Goal: Task Accomplishment & Management: Complete application form

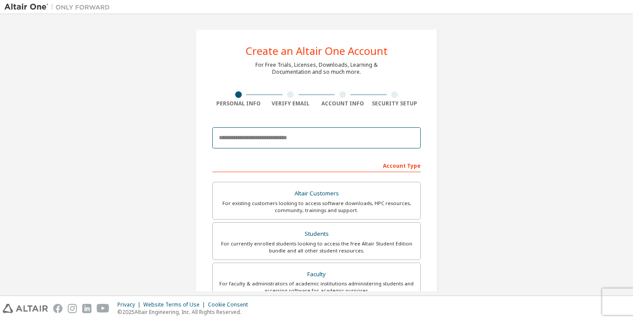
click at [292, 143] on input "email" at bounding box center [316, 138] width 208 height 21
click at [301, 142] on input "email" at bounding box center [316, 138] width 208 height 21
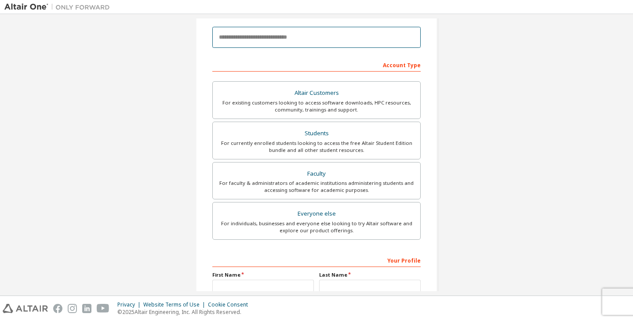
scroll to position [38, 0]
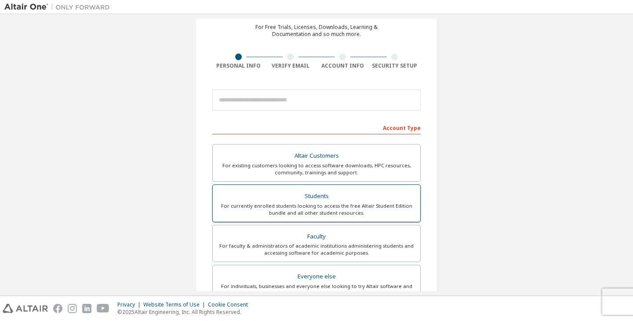
click at [386, 216] on div "For currently enrolled students looking to access the free Altair Student Editi…" at bounding box center [316, 210] width 197 height 14
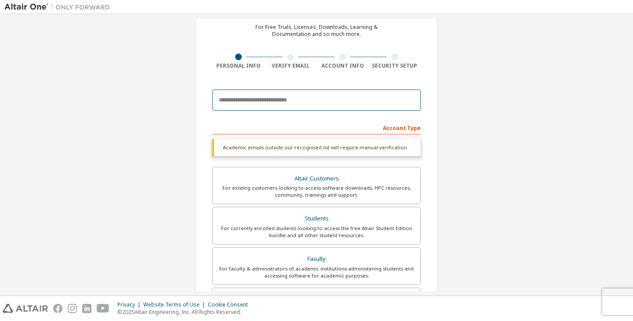
click at [359, 93] on input "email" at bounding box center [316, 100] width 208 height 21
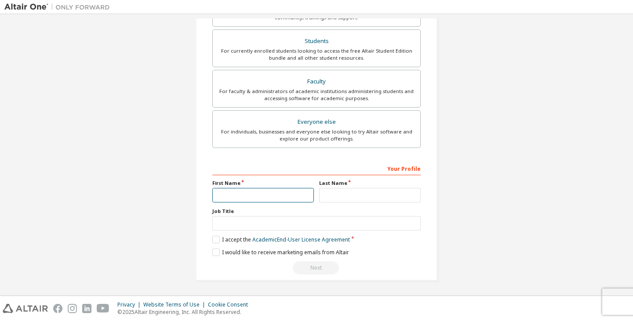
click at [278, 193] on input "text" at bounding box center [263, 195] width 102 height 15
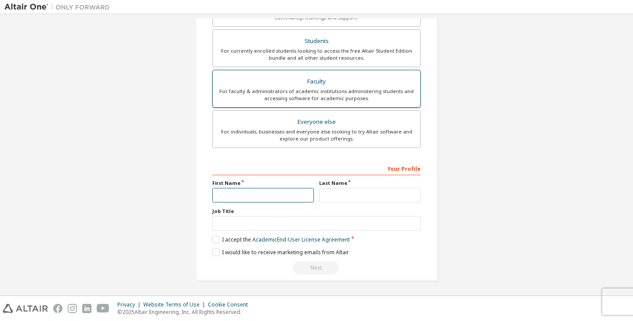
type input "*"
type input "*******"
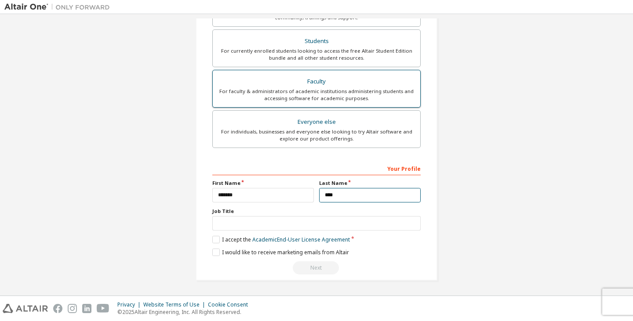
type input "****"
type input "*"
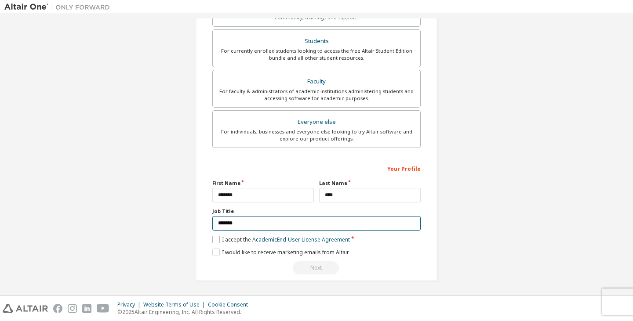
type input "*******"
click at [221, 242] on label "I accept the Academic End-User License Agreement" at bounding box center [281, 239] width 138 height 7
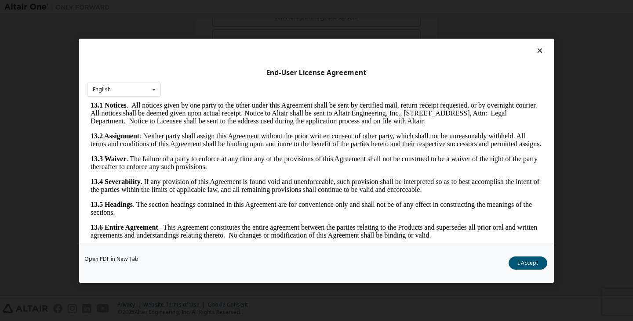
scroll to position [1837, 0]
click at [525, 260] on button "I Accept" at bounding box center [528, 262] width 39 height 13
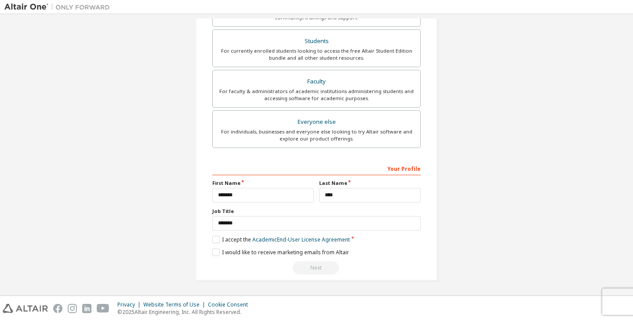
scroll to position [0, 0]
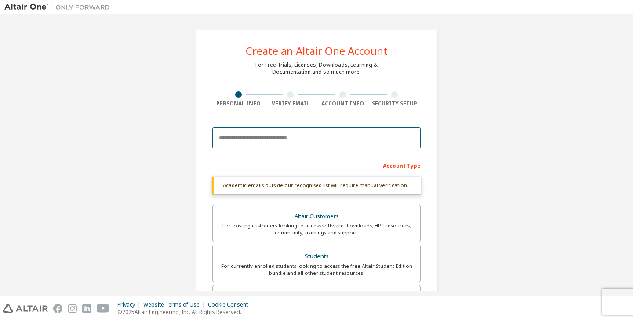
click at [340, 141] on input "email" at bounding box center [316, 138] width 208 height 21
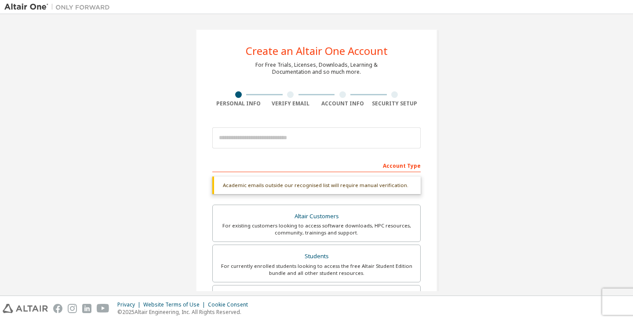
click at [441, 163] on div "Create an Altair One Account For Free Trials, Licenses, Downloads, Learning & D…" at bounding box center [316, 262] width 263 height 489
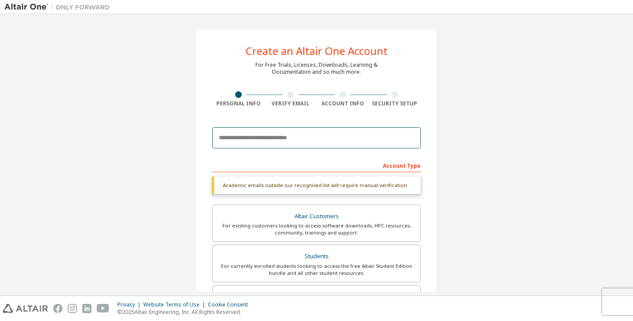
click at [383, 133] on input "email" at bounding box center [316, 138] width 208 height 21
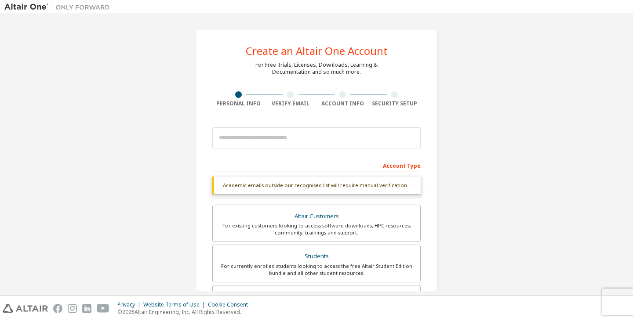
click at [441, 148] on div "Create an Altair One Account For Free Trials, Licenses, Downloads, Learning & D…" at bounding box center [316, 262] width 263 height 489
click at [346, 150] on div at bounding box center [316, 138] width 208 height 30
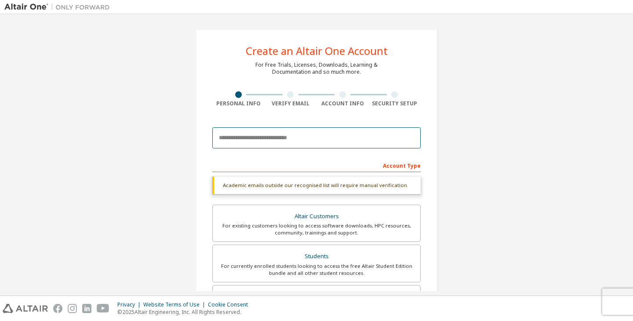
click at [341, 142] on input "email" at bounding box center [316, 138] width 208 height 21
drag, startPoint x: 378, startPoint y: 144, endPoint x: 338, endPoint y: 139, distance: 40.4
click at [338, 139] on input "email" at bounding box center [316, 138] width 208 height 21
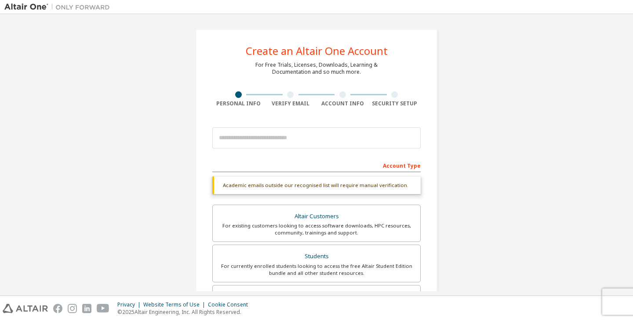
click at [331, 123] on div at bounding box center [316, 138] width 208 height 30
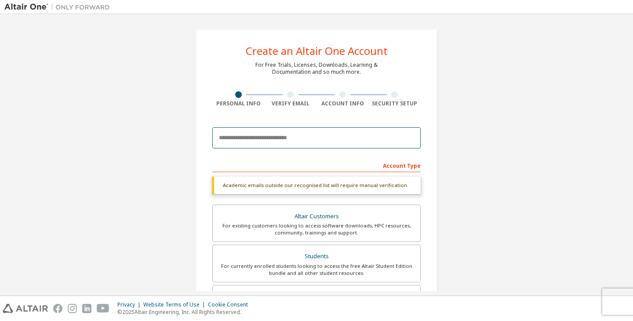
click at [329, 131] on input "email" at bounding box center [316, 138] width 208 height 21
click at [323, 134] on input "email" at bounding box center [316, 138] width 208 height 21
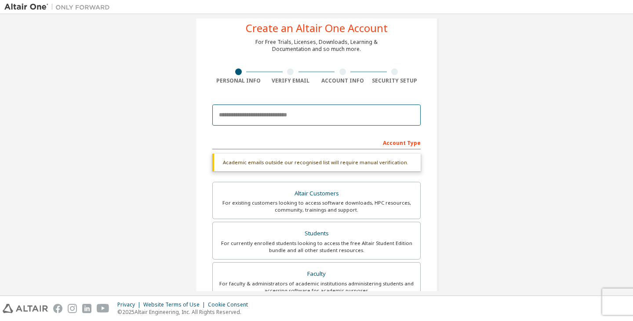
scroll to position [16, 0]
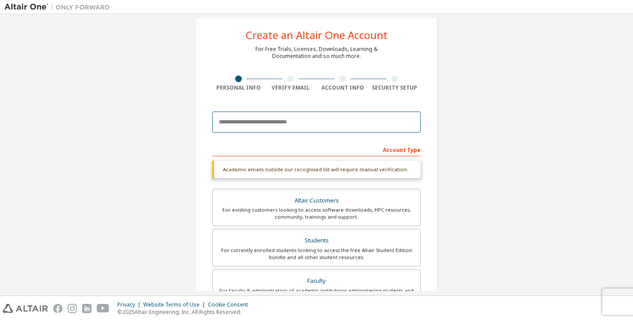
click at [290, 118] on input "email" at bounding box center [316, 122] width 208 height 21
paste input "**********"
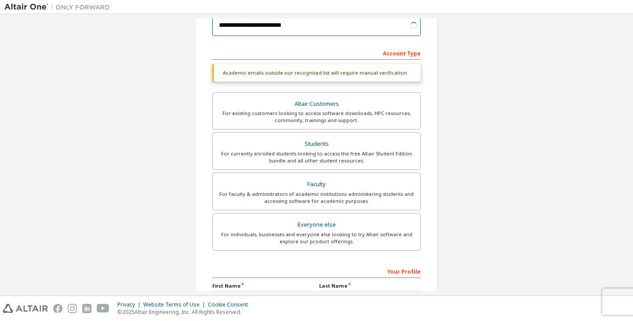
scroll to position [0, 0]
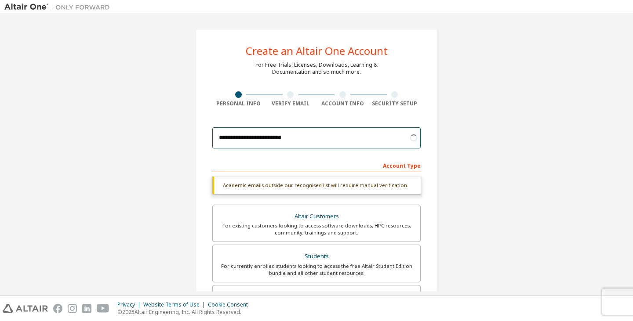
click at [307, 136] on input "**********" at bounding box center [316, 138] width 208 height 21
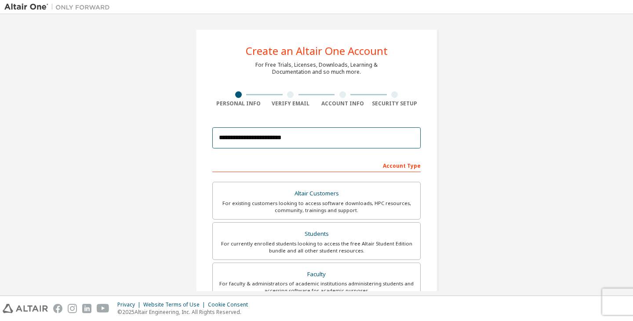
scroll to position [193, 0]
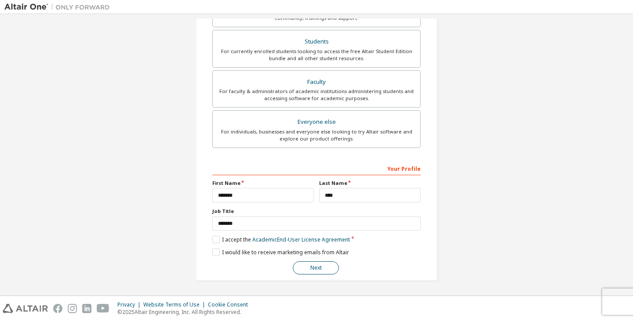
type input "**********"
click at [317, 270] on button "Next" at bounding box center [316, 268] width 46 height 13
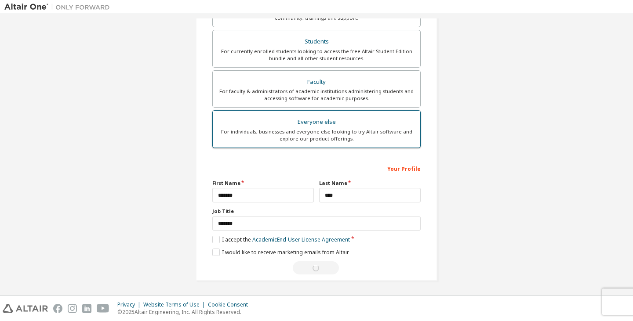
scroll to position [0, 0]
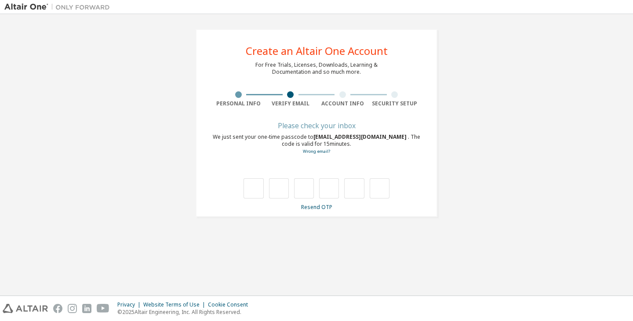
click at [328, 218] on div "**********" at bounding box center [316, 122] width 263 height 209
click at [319, 155] on div "We just sent your one-time passcode to [EMAIL_ADDRESS][DOMAIN_NAME] . The code …" at bounding box center [316, 145] width 208 height 22
click at [322, 153] on link "Wrong email?" at bounding box center [316, 152] width 27 height 6
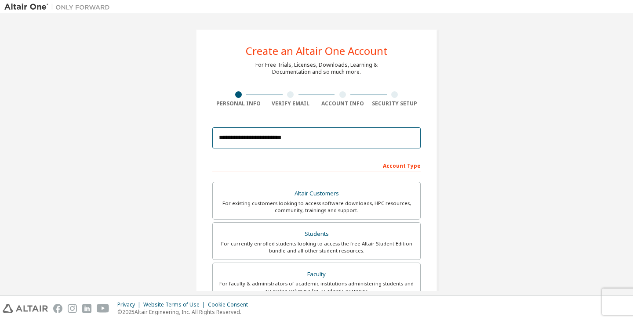
click at [306, 141] on input "**********" at bounding box center [316, 138] width 208 height 21
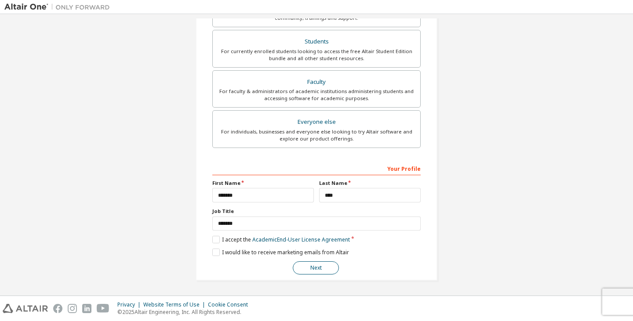
click at [314, 263] on button "Next" at bounding box center [316, 268] width 46 height 13
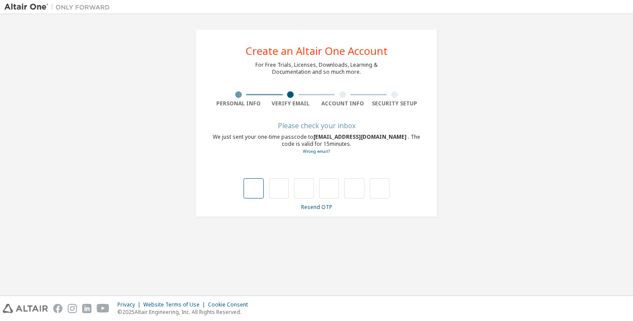
click at [251, 190] on input "text" at bounding box center [254, 189] width 20 height 20
click at [256, 190] on input "text" at bounding box center [254, 189] width 20 height 20
type input "*"
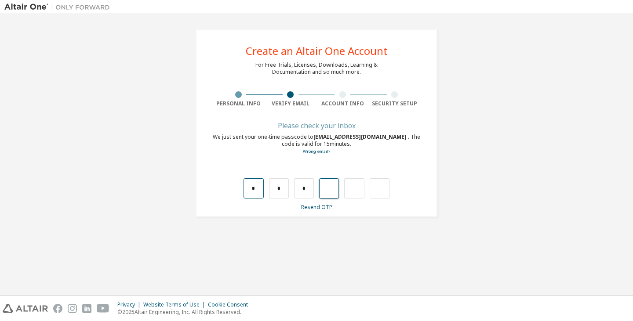
type input "*"
click at [255, 190] on input "text" at bounding box center [254, 189] width 20 height 20
click at [250, 193] on input "text" at bounding box center [254, 189] width 20 height 20
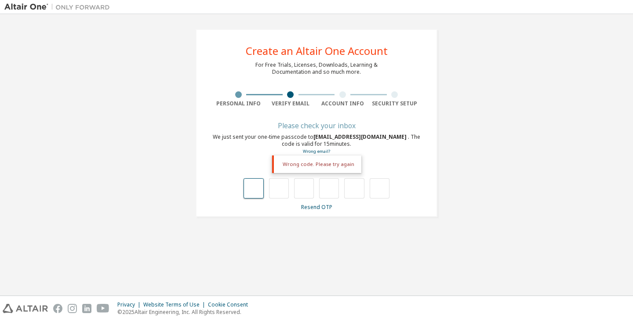
click at [256, 186] on input "text" at bounding box center [254, 189] width 20 height 20
type input "*"
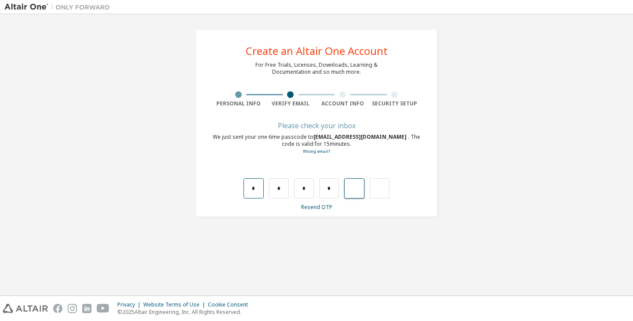
type input "*"
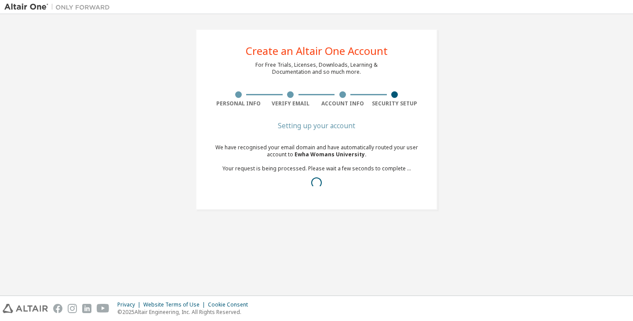
click at [295, 250] on div "Create an Altair One Account For Free Trials, Licenses, Downloads, Learning & D…" at bounding box center [316, 154] width 624 height 273
